Goal: Navigation & Orientation: Find specific page/section

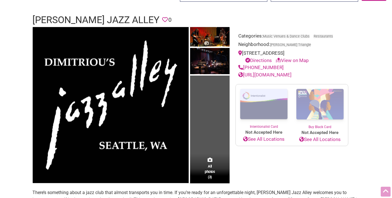
scroll to position [33, 0]
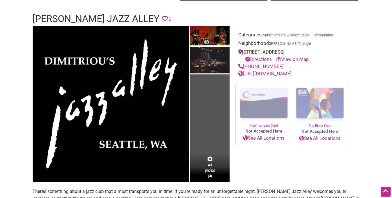
click at [215, 52] on img at bounding box center [209, 61] width 39 height 28
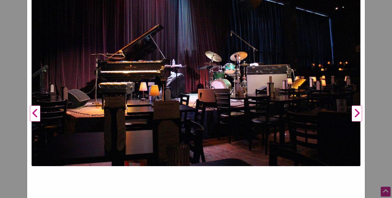
scroll to position [112, 0]
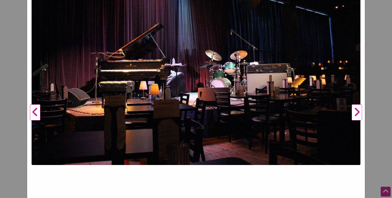
click at [354, 110] on button "Next" at bounding box center [357, 112] width 16 height 333
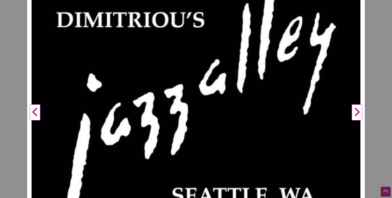
click at [354, 110] on button "Next" at bounding box center [357, 112] width 16 height 333
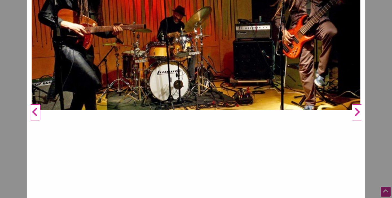
click at [354, 110] on button "Next" at bounding box center [357, 112] width 16 height 333
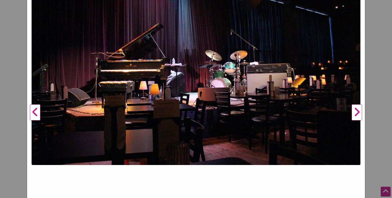
click at [354, 110] on button "Next" at bounding box center [357, 112] width 16 height 333
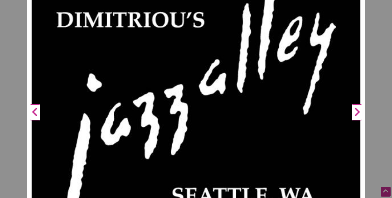
click at [354, 110] on button "Next" at bounding box center [357, 112] width 16 height 333
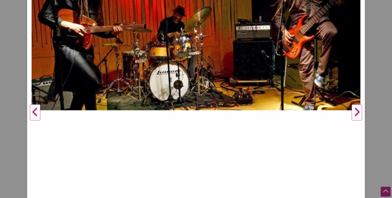
click at [354, 110] on button "Next" at bounding box center [357, 112] width 16 height 333
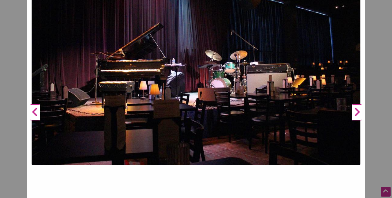
click at [354, 110] on button "Next" at bounding box center [357, 112] width 16 height 333
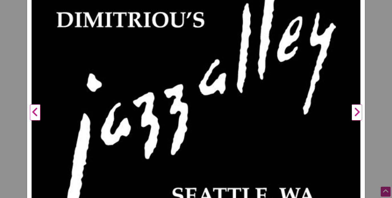
click at [354, 110] on button "Next" at bounding box center [357, 112] width 16 height 333
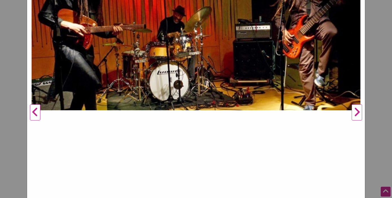
click at [354, 110] on button "Next" at bounding box center [357, 112] width 16 height 333
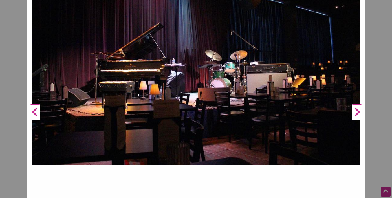
click at [354, 110] on button "Next" at bounding box center [357, 112] width 16 height 333
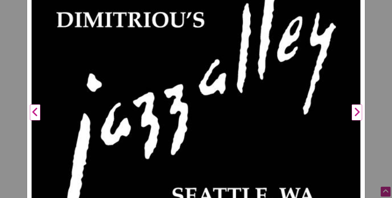
click at [354, 110] on button "Next" at bounding box center [357, 112] width 16 height 333
click at [376, 76] on div "[PERSON_NAME] Jazz Alley Previous Next 1 2 3 ×" at bounding box center [196, 99] width 392 height 198
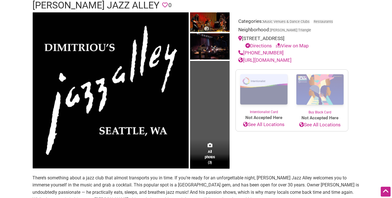
scroll to position [0, 0]
